Goal: Transaction & Acquisition: Purchase product/service

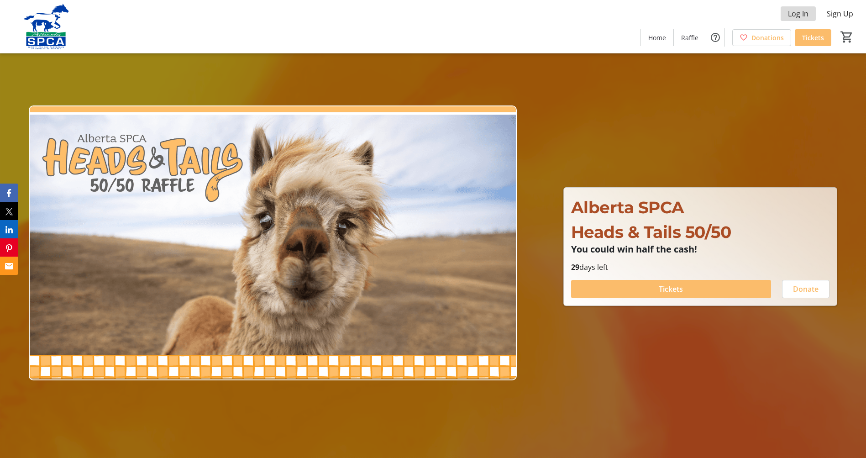
click at [799, 14] on span "Log In" at bounding box center [798, 13] width 21 height 11
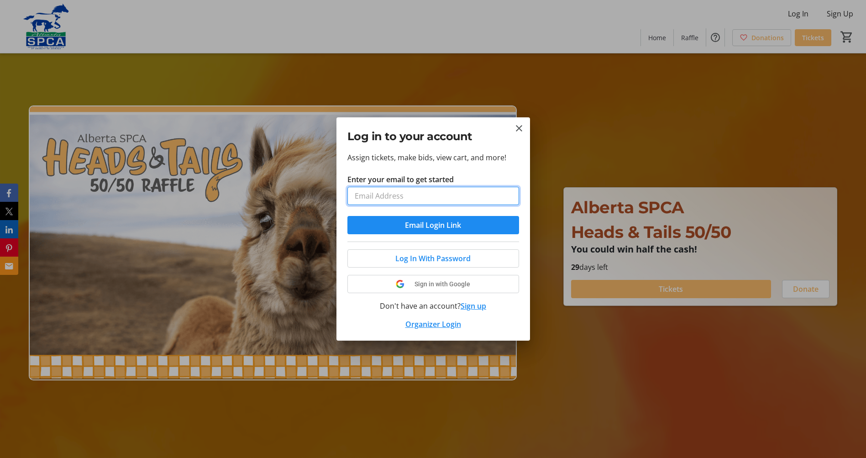
click at [425, 198] on input "Enter your email to get started" at bounding box center [433, 196] width 172 height 18
type input "[EMAIL_ADDRESS][DOMAIN_NAME]"
click at [437, 225] on span "Email Login Link" at bounding box center [433, 225] width 56 height 11
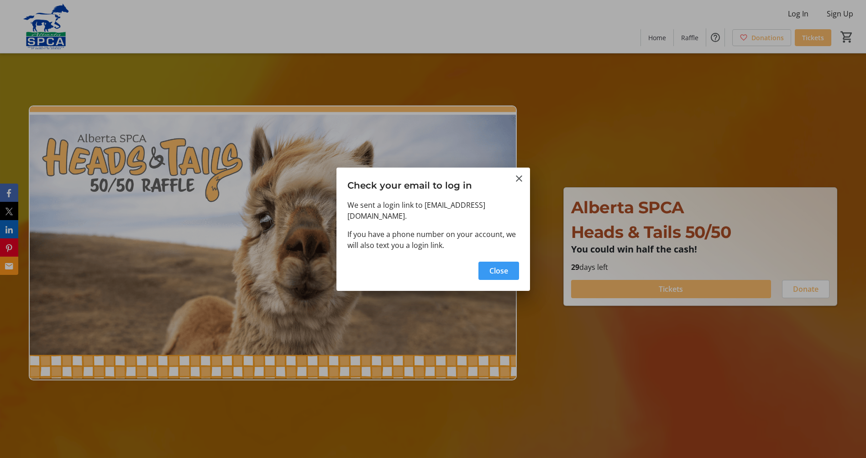
click at [503, 267] on span "Close" at bounding box center [498, 270] width 19 height 11
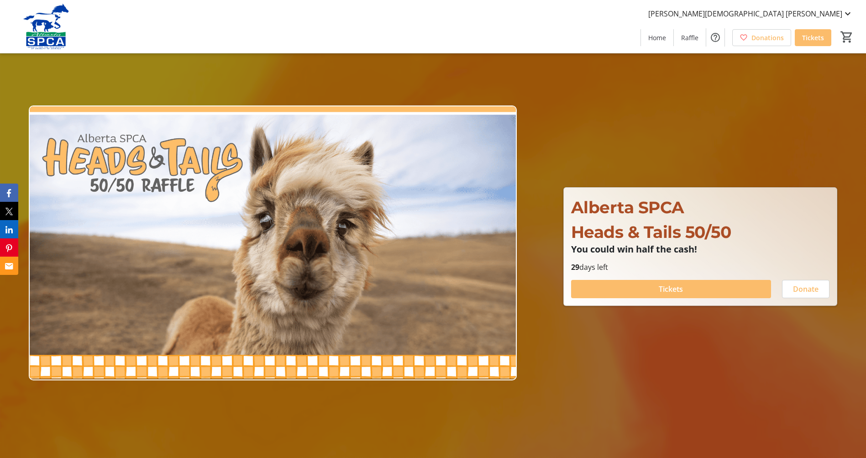
type input "1"
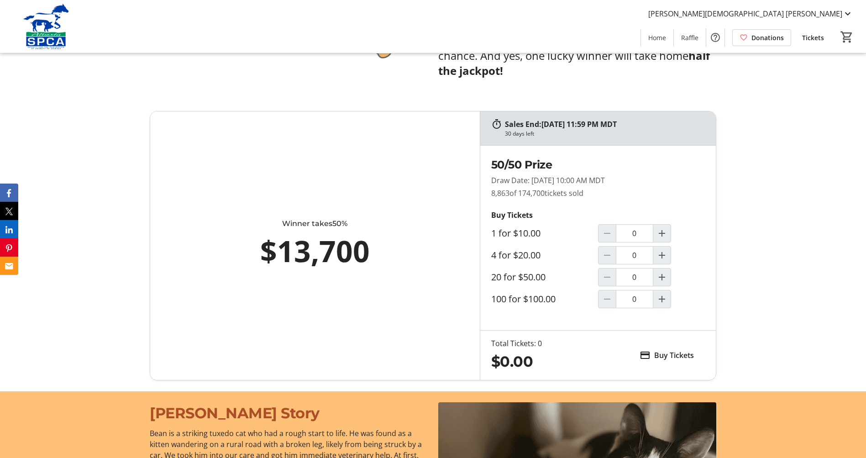
scroll to position [540, 0]
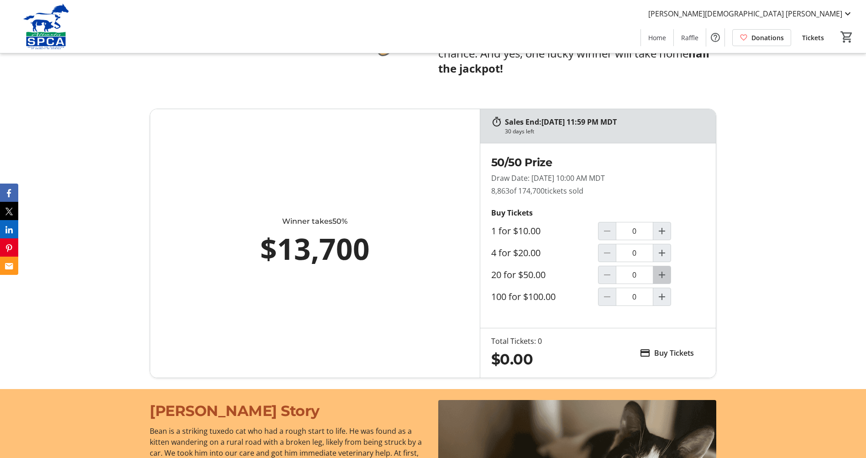
click at [661, 276] on mat-icon "Increment by one" at bounding box center [661, 274] width 11 height 11
type input "1"
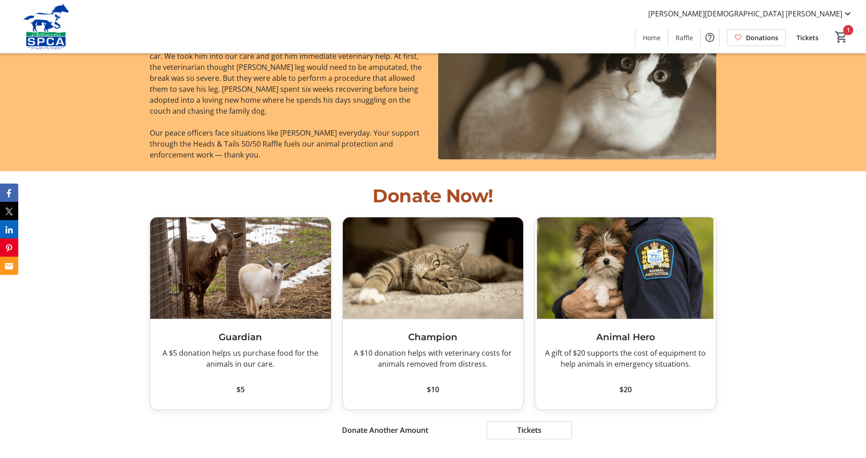
scroll to position [935, 0]
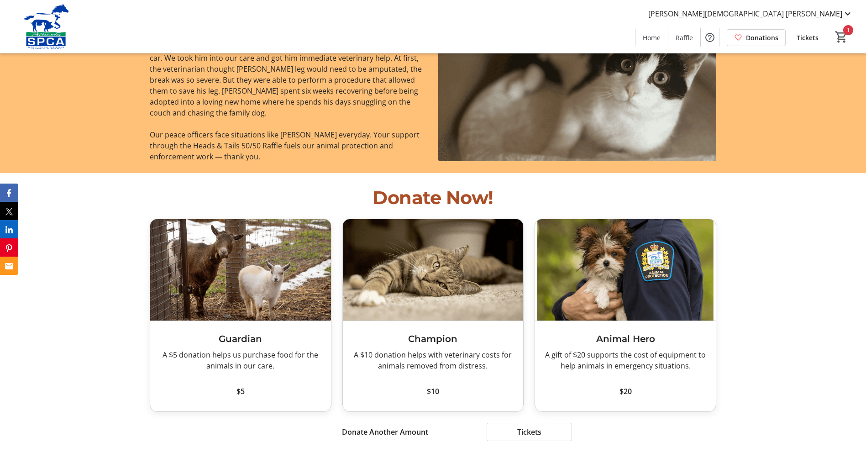
click at [241, 389] on span "$5" at bounding box center [240, 391] width 8 height 11
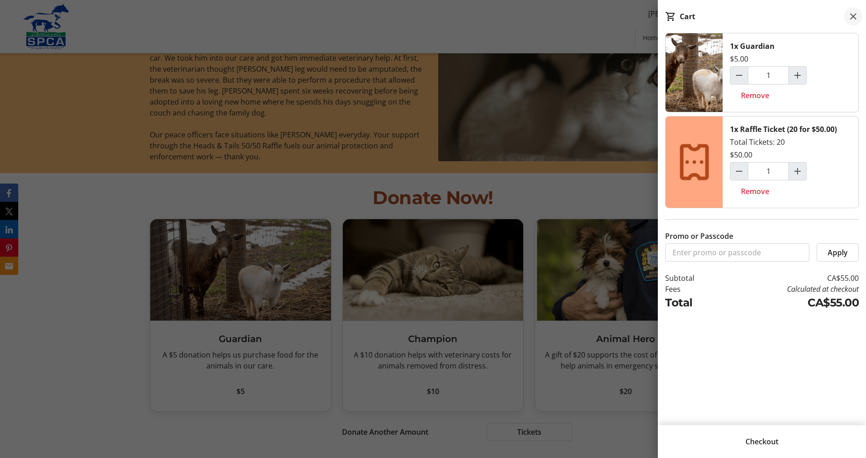
click at [855, 16] on mat-icon at bounding box center [853, 16] width 11 height 11
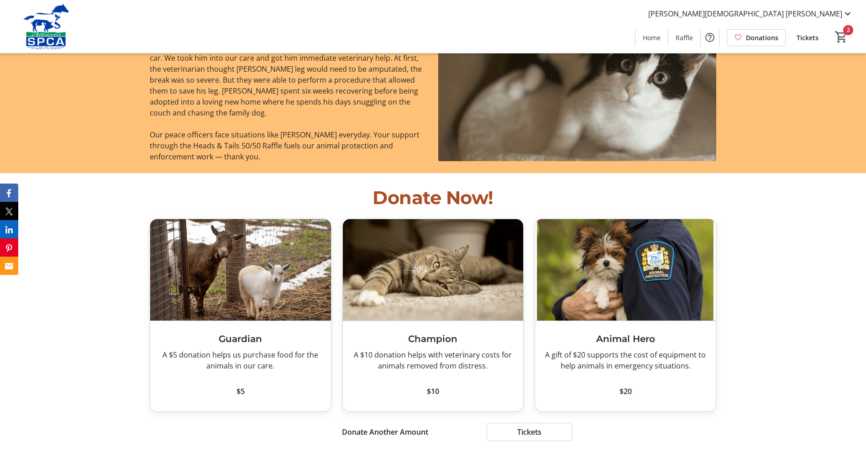
click at [434, 389] on span "$10" at bounding box center [433, 391] width 12 height 11
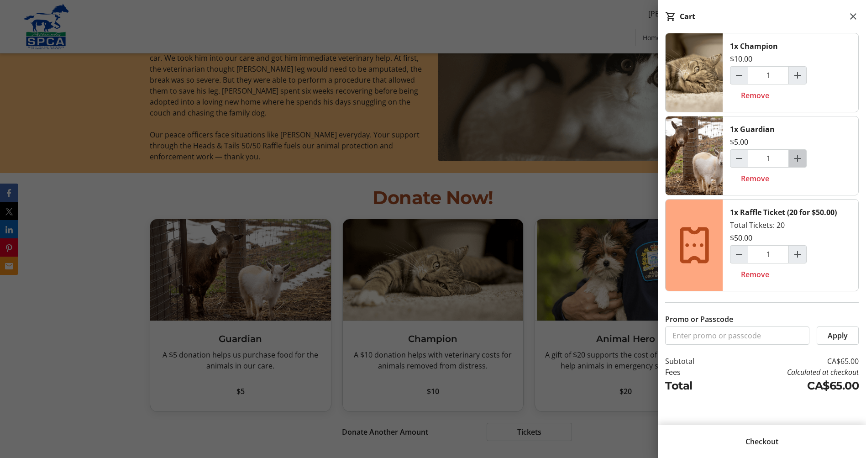
click at [798, 156] on mat-icon "Increment by one" at bounding box center [797, 158] width 11 height 11
type input "2"
click at [798, 74] on mat-icon "Increment by one" at bounding box center [797, 75] width 11 height 11
type input "2"
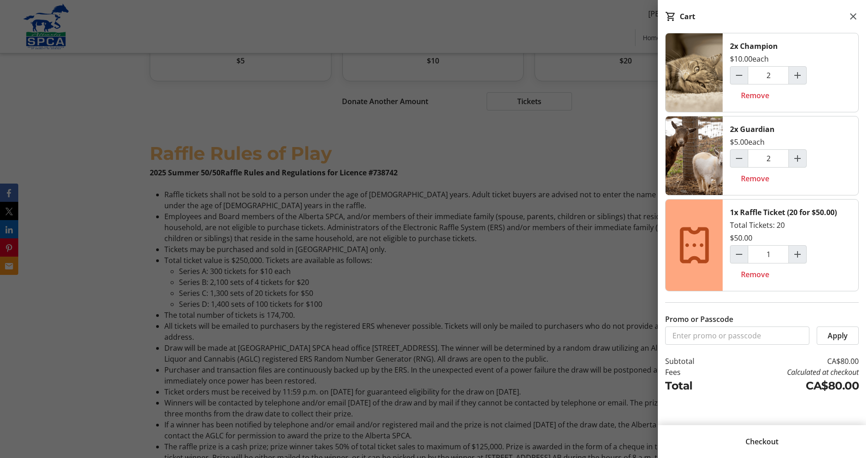
scroll to position [1298, 0]
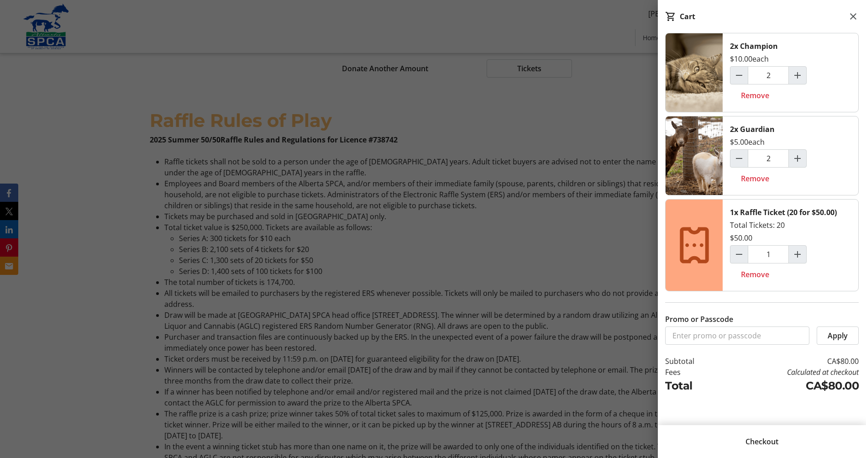
click at [767, 439] on span "Checkout" at bounding box center [761, 441] width 33 height 11
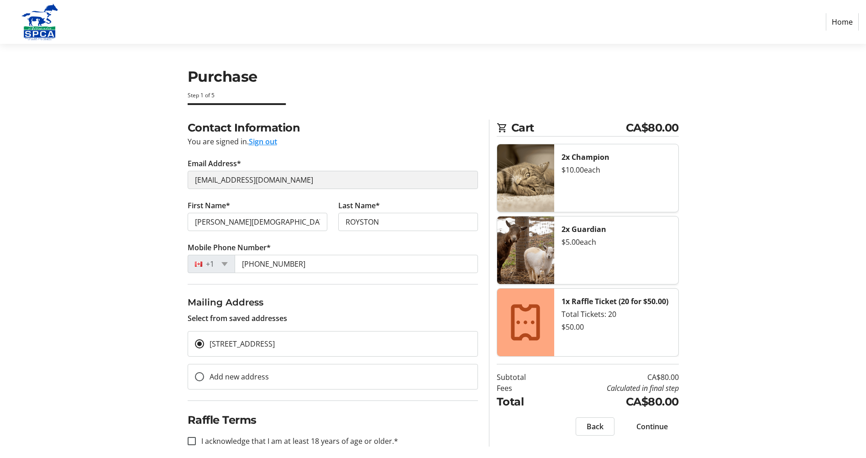
scroll to position [10, 0]
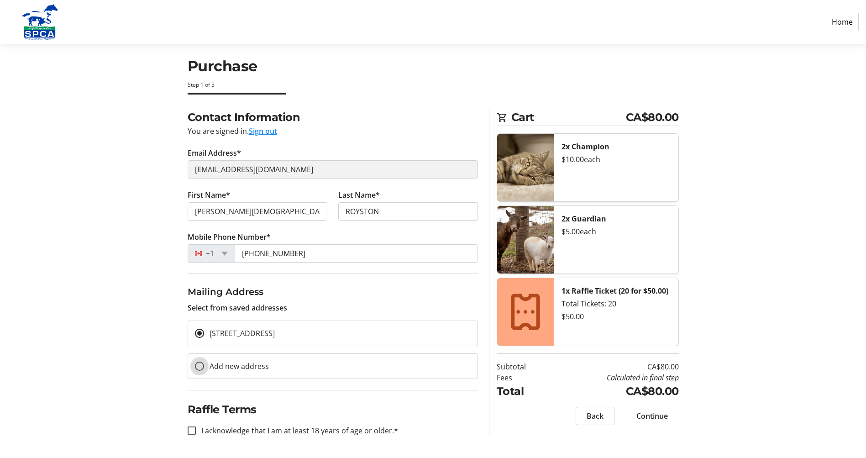
click at [199, 365] on input "Add new address" at bounding box center [199, 366] width 9 height 9
radio input "true"
select select
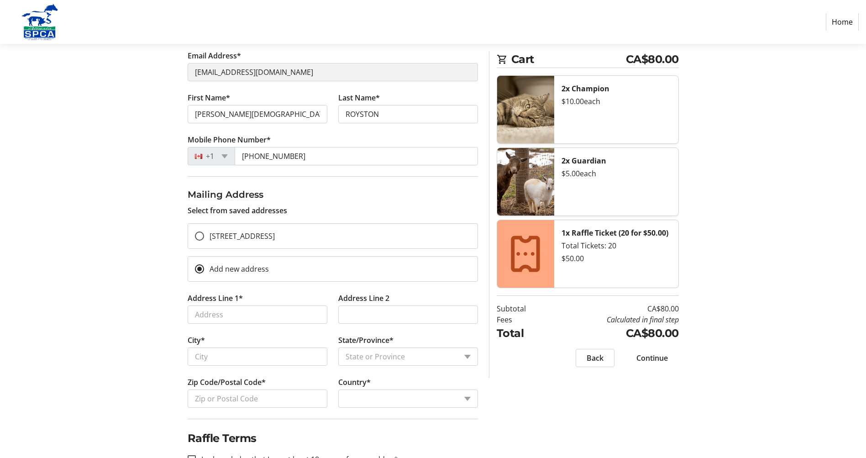
scroll to position [136, 0]
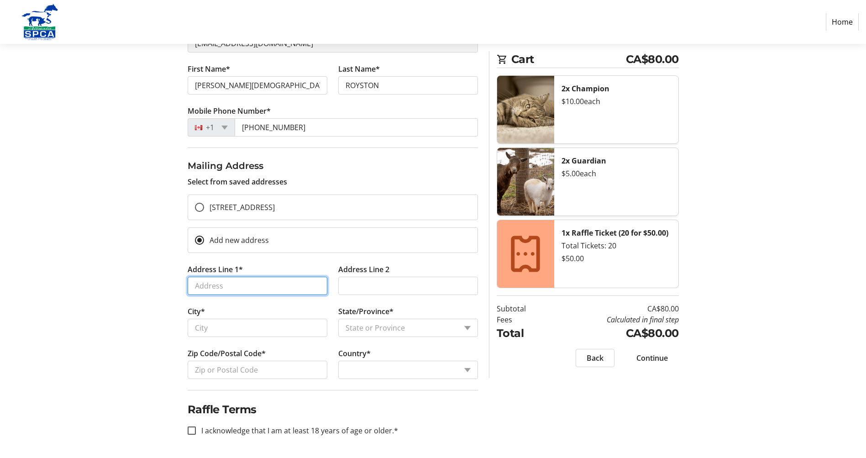
click at [274, 285] on input "Address Line 1*" at bounding box center [258, 286] width 140 height 18
type input "[STREET_ADDRESS]"
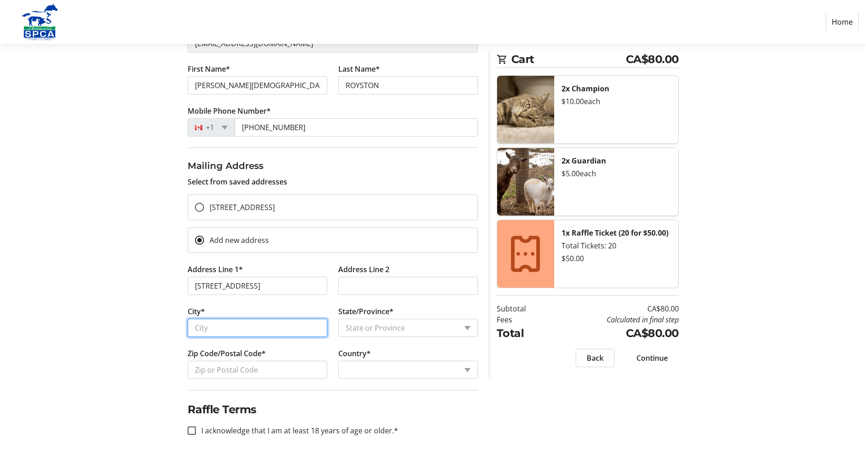
type input "[GEOGRAPHIC_DATA]"
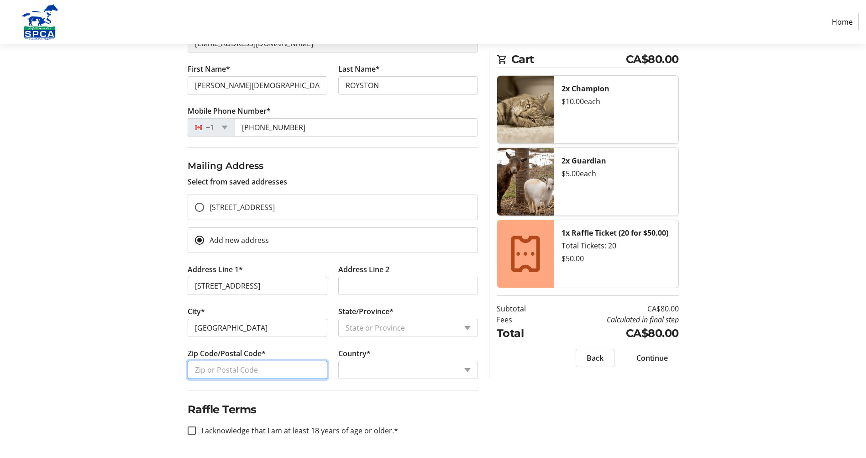
type input "T4H 4H2"
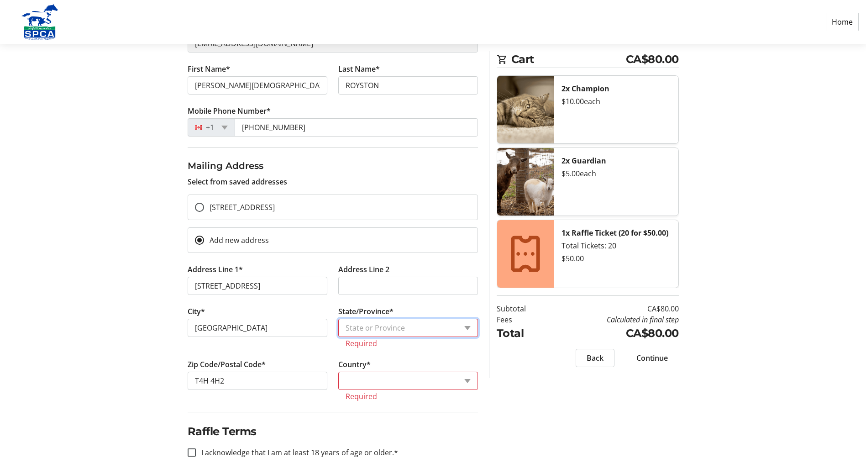
click at [467, 328] on select "State or Province State or Province" at bounding box center [408, 328] width 140 height 18
click at [384, 326] on select "State or Province State or Province" at bounding box center [408, 328] width 140 height 18
click at [466, 327] on select "State or Province State or Province" at bounding box center [408, 328] width 140 height 18
click at [464, 325] on select "State or Province State or Province" at bounding box center [408, 328] width 140 height 18
click at [468, 326] on select "State or Province State or Province" at bounding box center [408, 328] width 140 height 18
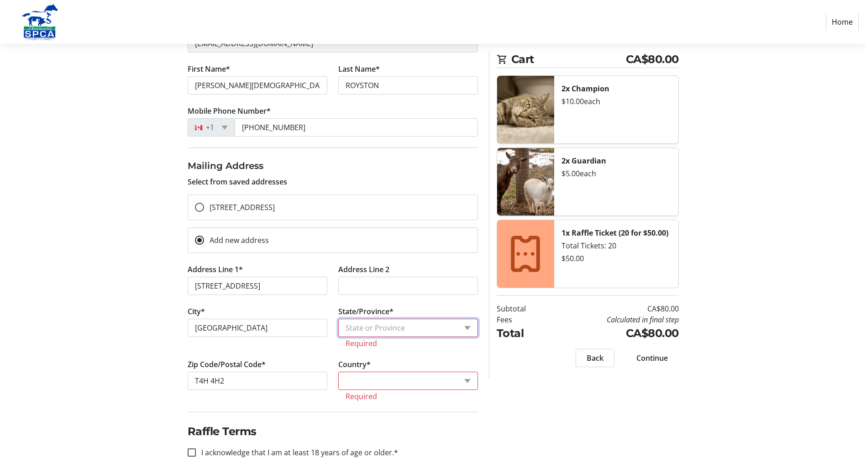
click at [384, 327] on select "State or Province State or Province" at bounding box center [408, 328] width 140 height 18
click at [380, 380] on select "Country Country [GEOGRAPHIC_DATA] [GEOGRAPHIC_DATA] [GEOGRAPHIC_DATA] [GEOGRAPH…" at bounding box center [408, 381] width 140 height 18
select select "CA"
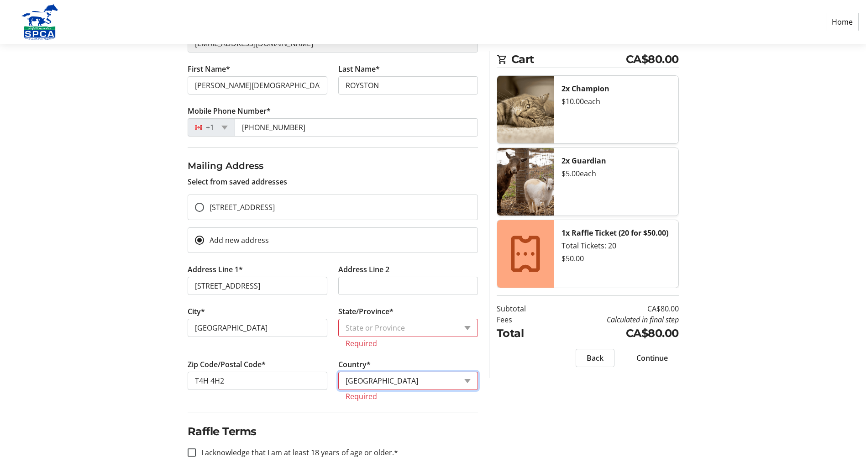
click at [338, 372] on select "Country Country [GEOGRAPHIC_DATA] [GEOGRAPHIC_DATA] [GEOGRAPHIC_DATA] [GEOGRAPH…" at bounding box center [408, 381] width 140 height 18
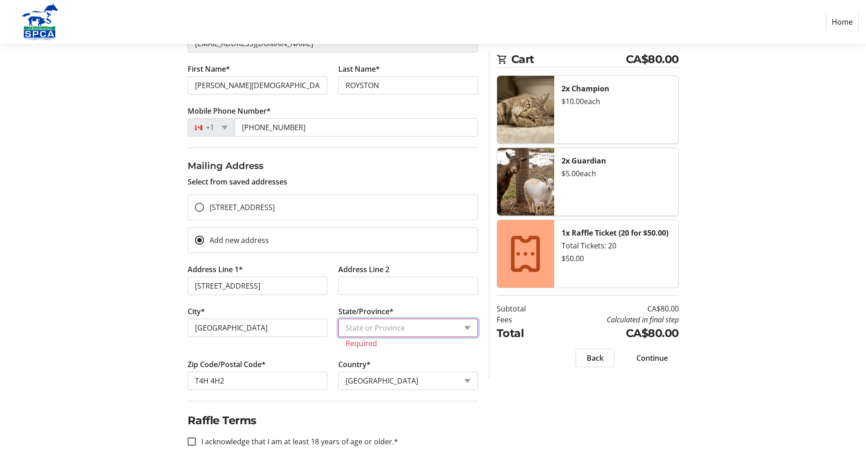
click at [468, 328] on select "State or Province State or Province [GEOGRAPHIC_DATA] [GEOGRAPHIC_DATA] [GEOGRA…" at bounding box center [408, 328] width 140 height 18
select select "AB"
click at [338, 319] on select "State or Province State or Province [GEOGRAPHIC_DATA] [GEOGRAPHIC_DATA] [GEOGRA…" at bounding box center [408, 328] width 140 height 18
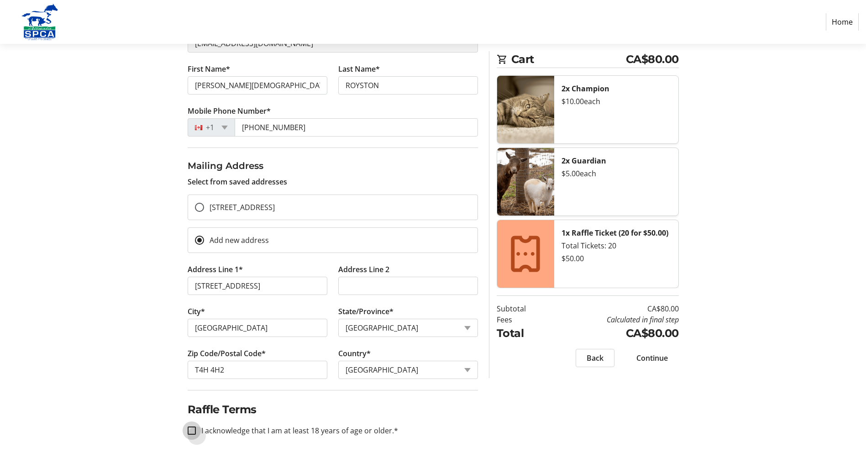
click at [191, 428] on input "I acknowledge that I am at least 18 years of age or older.*" at bounding box center [192, 430] width 8 height 8
checkbox input "true"
click at [657, 360] on span "Continue" at bounding box center [651, 357] width 31 height 11
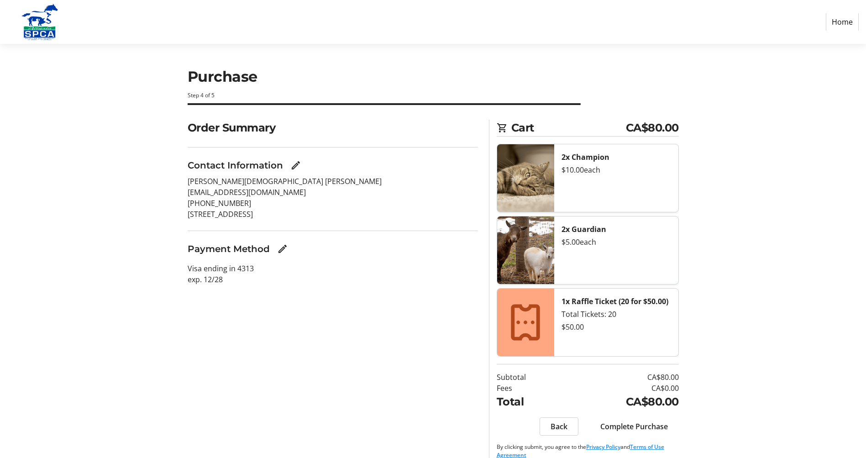
click at [630, 426] on span "Complete Purchase" at bounding box center [634, 426] width 68 height 11
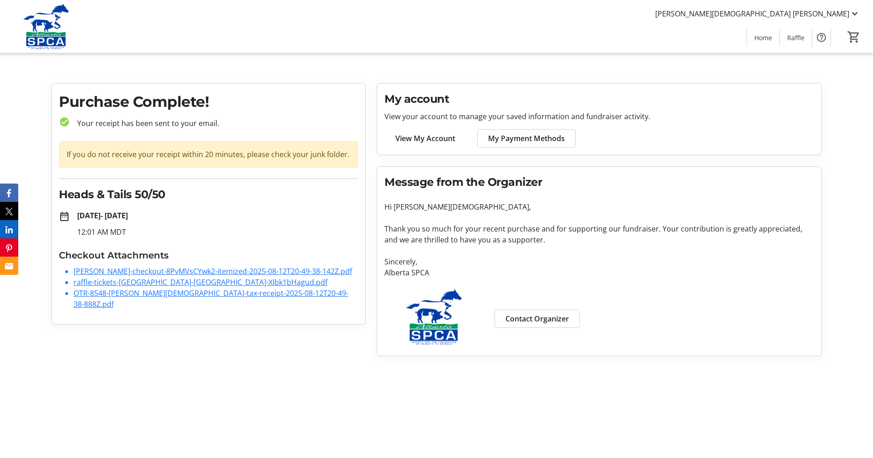
click at [149, 273] on link "[PERSON_NAME]-checkout-8PvMVsCYwk2-itemized-2025-08-12T20-49-38-142Z.pdf" at bounding box center [212, 271] width 278 height 10
click at [138, 287] on link "raffle-tickets-[GEOGRAPHIC_DATA]-[GEOGRAPHIC_DATA]-XIbk1bHagud.pdf" at bounding box center [200, 282] width 254 height 10
click at [135, 304] on link "OTR-8548-[PERSON_NAME][DEMOGRAPHIC_DATA]-tax-receipt-2025-08-12T20-49-38-888Z.p…" at bounding box center [210, 298] width 275 height 21
click at [854, 12] on mat-icon at bounding box center [854, 13] width 11 height 11
click at [813, 81] on span "Log Out" at bounding box center [828, 79] width 63 height 11
